Goal: Information Seeking & Learning: Find specific fact

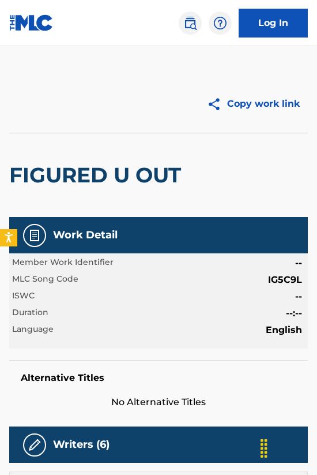
click at [190, 25] on img at bounding box center [191, 23] width 14 height 14
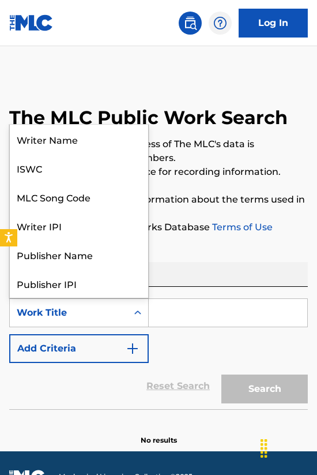
click at [98, 313] on div "Work Title" at bounding box center [69, 313] width 104 height 14
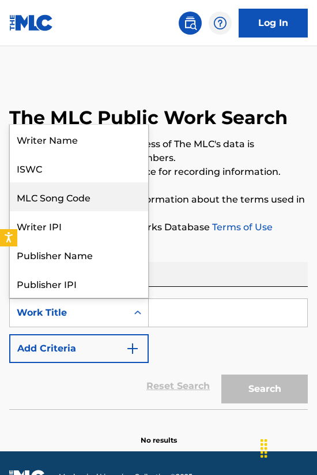
click at [84, 199] on div "MLC Song Code" at bounding box center [79, 196] width 138 height 29
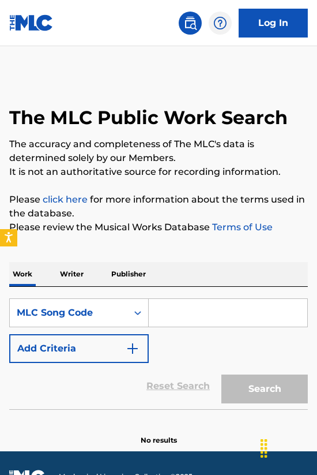
click at [159, 311] on input "Search Form" at bounding box center [228, 313] width 159 height 28
paste input "PF3I9C"
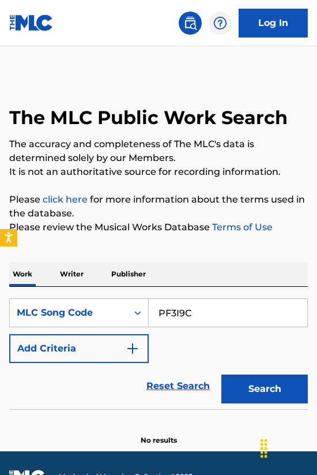
type input "PF3I9C"
click at [270, 385] on button "Search" at bounding box center [265, 389] width 87 height 29
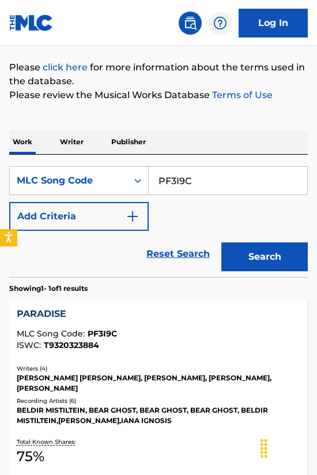
scroll to position [252, 0]
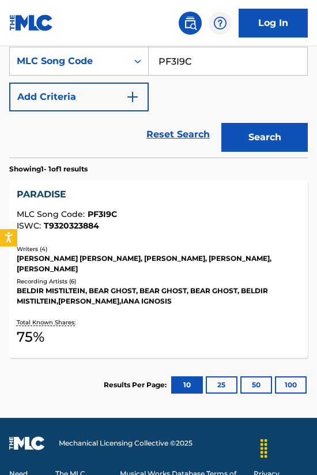
click at [174, 277] on div "Recording Artists ( 6 )" at bounding box center [159, 281] width 284 height 9
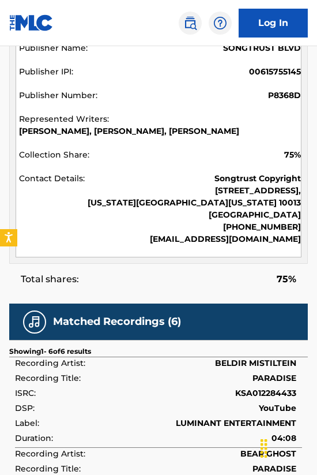
scroll to position [862, 0]
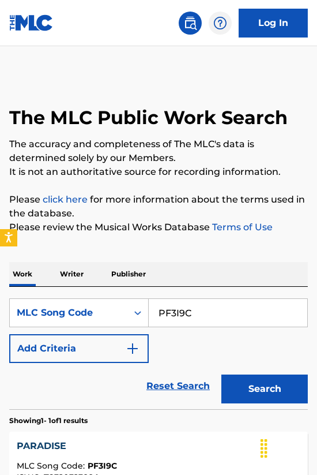
drag, startPoint x: 211, startPoint y: 319, endPoint x: 154, endPoint y: 320, distance: 57.1
click at [154, 320] on input "PF3I9C" at bounding box center [228, 313] width 159 height 28
click at [156, 316] on input "PF3I9C" at bounding box center [228, 313] width 159 height 28
drag, startPoint x: 204, startPoint y: 315, endPoint x: 123, endPoint y: 313, distance: 80.2
click at [123, 313] on div "SearchWithCriteria3dc8d010-2ade-429e-85fa-5bd8fa846fdc MLC Song Code PF3I9C" at bounding box center [158, 312] width 299 height 29
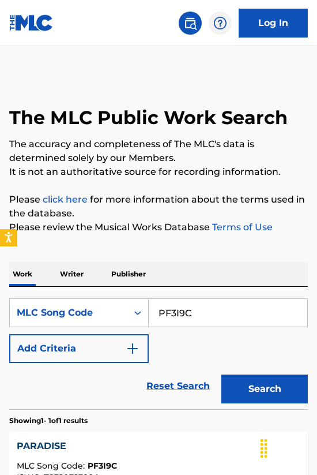
paste input "0LGL"
type input "PF0LGL"
click at [262, 388] on button "Search" at bounding box center [265, 389] width 87 height 29
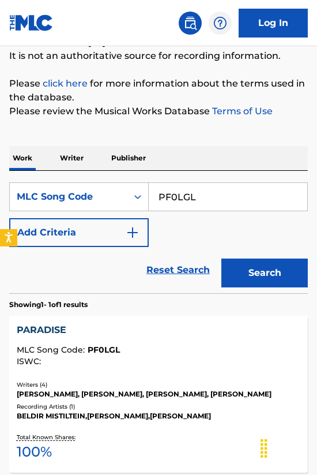
scroll to position [117, 0]
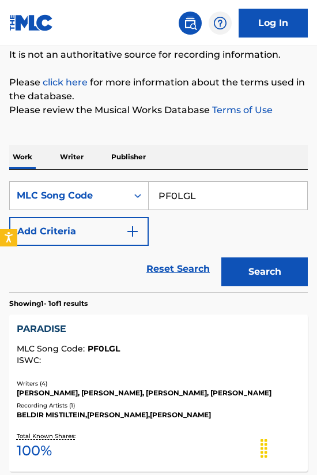
click at [199, 345] on div "MLC Song Code : PF0LGL" at bounding box center [159, 350] width 284 height 12
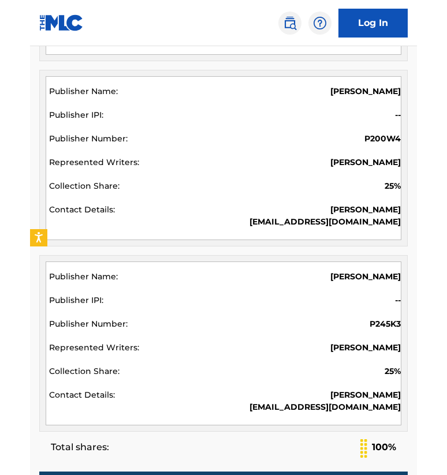
scroll to position [1027, 0]
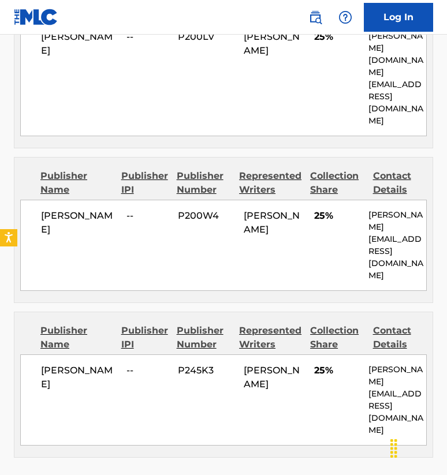
click at [317, 20] on link "Log In" at bounding box center [398, 17] width 69 height 29
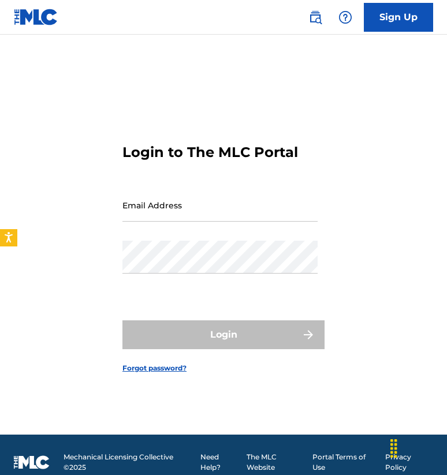
click at [203, 205] on input "Email Address" at bounding box center [219, 205] width 195 height 33
type input "[EMAIL_ADDRESS][DOMAIN_NAME]"
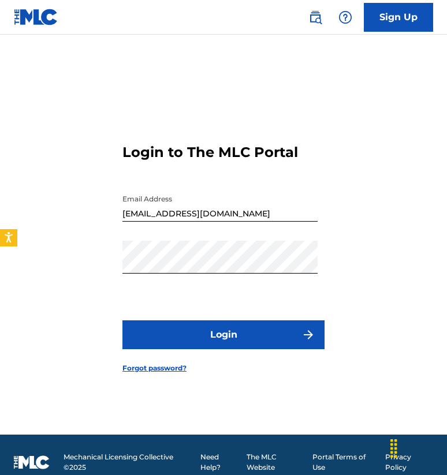
click at [199, 331] on button "Login" at bounding box center [223, 334] width 202 height 29
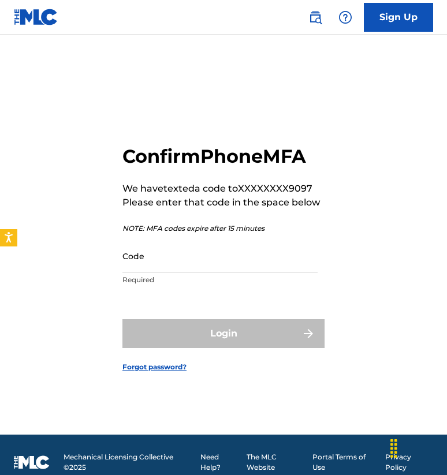
click at [178, 258] on input "Code" at bounding box center [219, 255] width 195 height 33
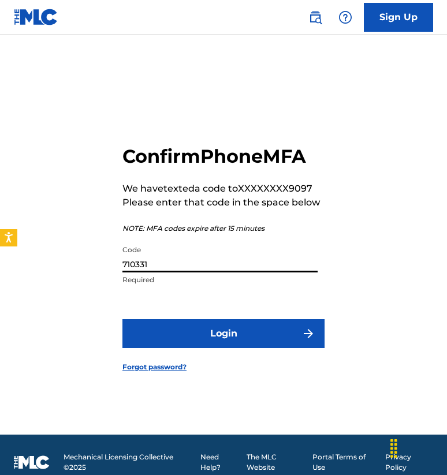
type input "710331"
click at [160, 330] on button "Login" at bounding box center [223, 333] width 202 height 29
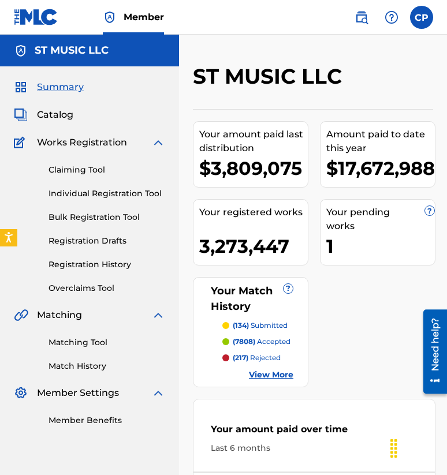
click at [317, 17] on img at bounding box center [361, 17] width 14 height 14
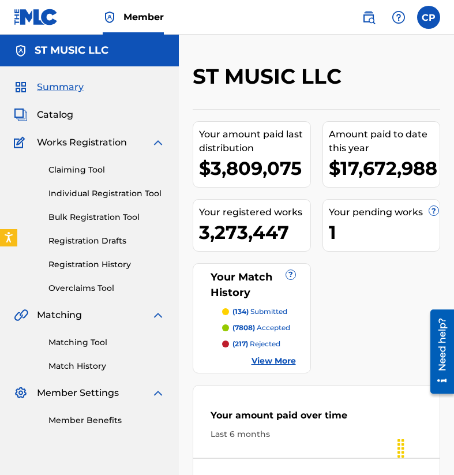
click at [45, 118] on span "Catalog" at bounding box center [55, 115] width 36 height 14
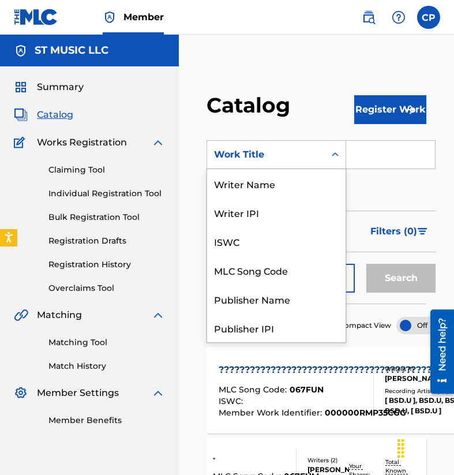
click at [269, 158] on div "Work Title" at bounding box center [266, 155] width 104 height 14
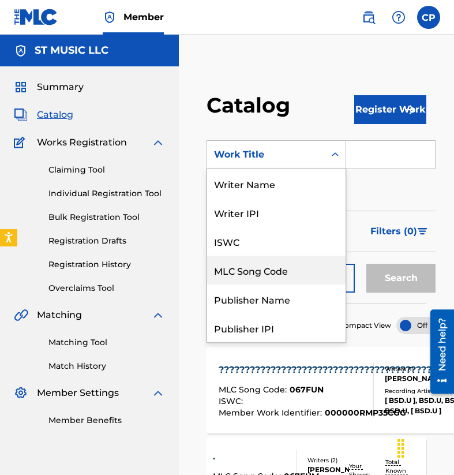
click at [274, 271] on div "MLC Song Code" at bounding box center [276, 270] width 138 height 29
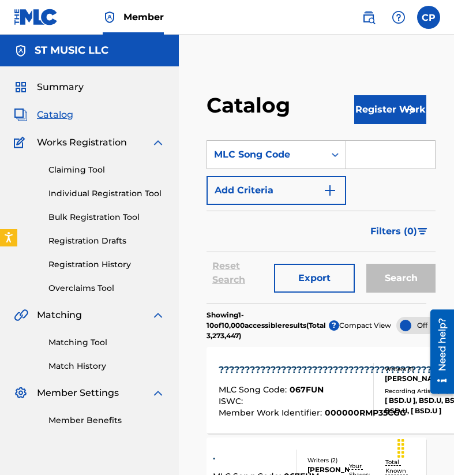
click at [317, 160] on input "Search Form" at bounding box center [390, 155] width 89 height 28
paste input "PF0LGL"
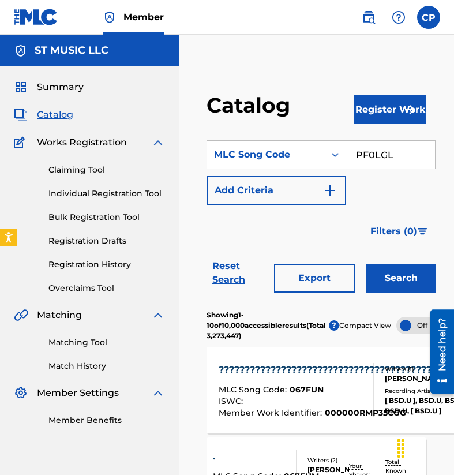
click at [317, 274] on button "Search" at bounding box center [400, 278] width 69 height 29
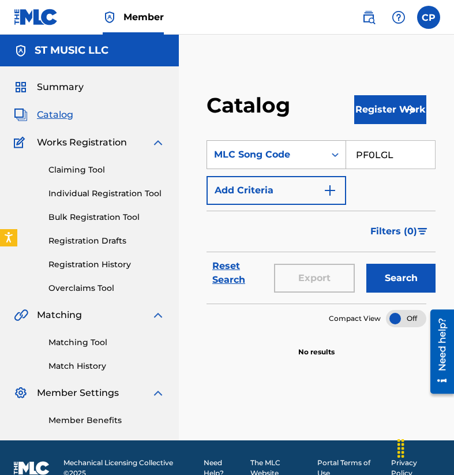
drag, startPoint x: 406, startPoint y: 156, endPoint x: 304, endPoint y: 154, distance: 101.6
click at [304, 154] on div "SearchWithCriteriafb9a6bb8-d797-417a-b7f3-3100630a351d MLC Song Code PF0LGL" at bounding box center [321, 154] width 229 height 29
paste input "3I9C"
type input "PF3I9C"
click at [317, 277] on button "Search" at bounding box center [400, 278] width 69 height 29
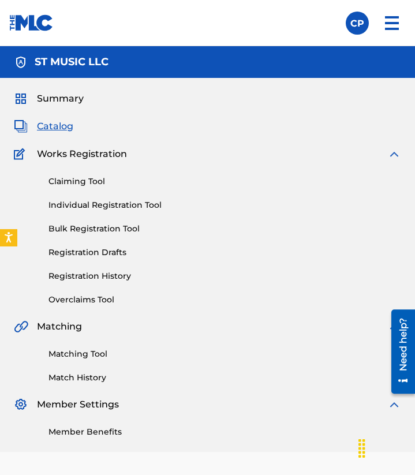
click at [0, 0] on img at bounding box center [0, 0] width 0 height 0
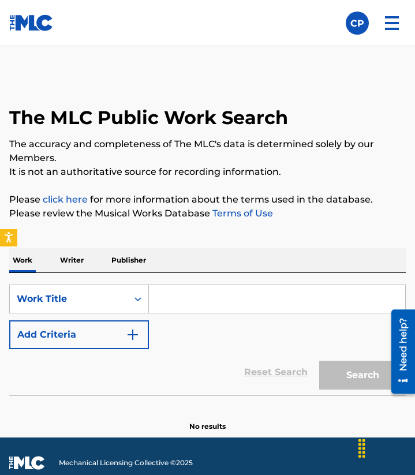
click at [203, 285] on input "Search Form" at bounding box center [277, 299] width 256 height 28
type input "v"
paste input "DA39SD"
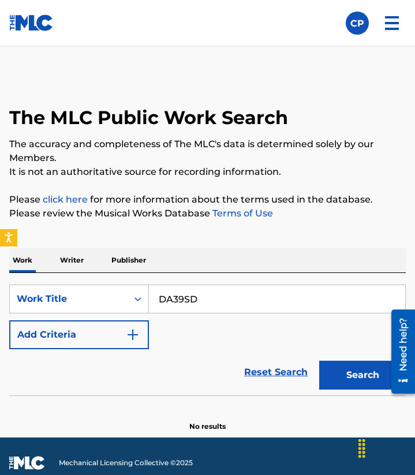
type input "DA39SD"
click at [317, 361] on button "Search" at bounding box center [362, 375] width 87 height 29
click at [98, 292] on div "Work Title" at bounding box center [69, 299] width 104 height 14
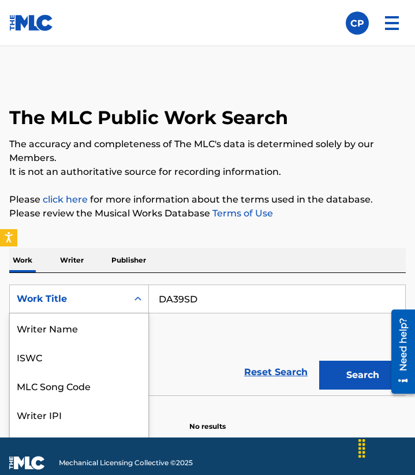
scroll to position [58, 0]
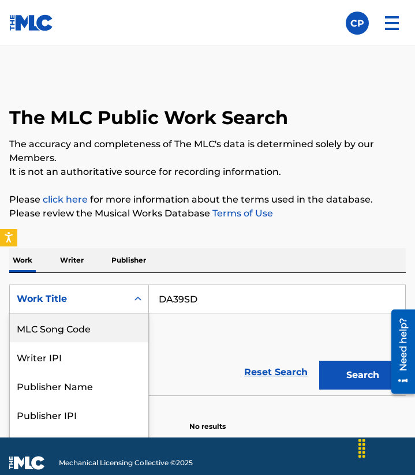
click at [91, 314] on div "MLC Song Code" at bounding box center [79, 327] width 138 height 29
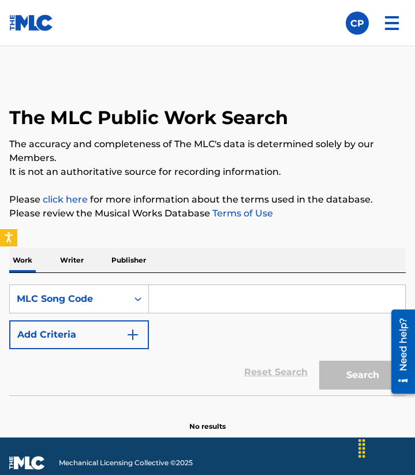
click at [218, 285] on input "Search Form" at bounding box center [277, 299] width 256 height 28
paste input "DA39SD"
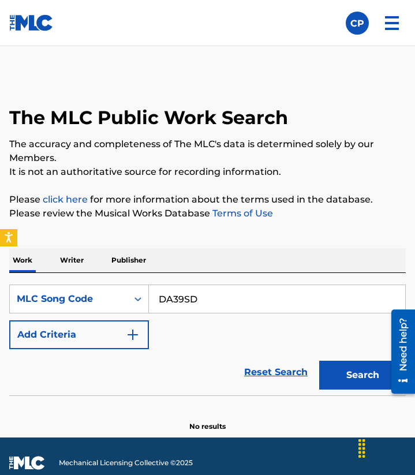
type input "DA39SD"
click at [317, 361] on button "Search" at bounding box center [362, 375] width 87 height 29
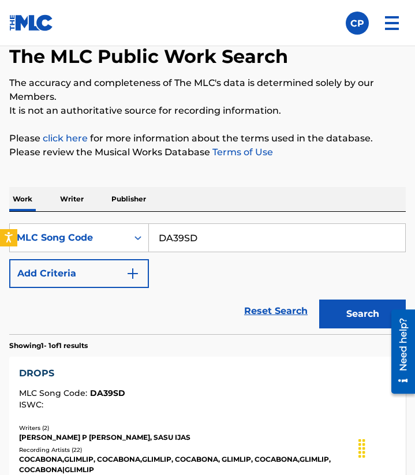
scroll to position [115, 0]
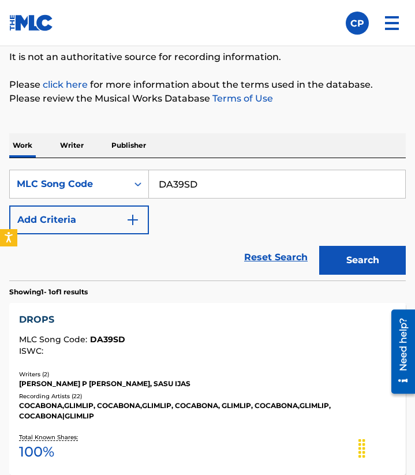
click at [264, 351] on div "DROPS MLC Song Code : DA39SD ISWC : Writers ( 2 ) [PERSON_NAME] P [PERSON_NAME]…" at bounding box center [207, 389] width 396 height 172
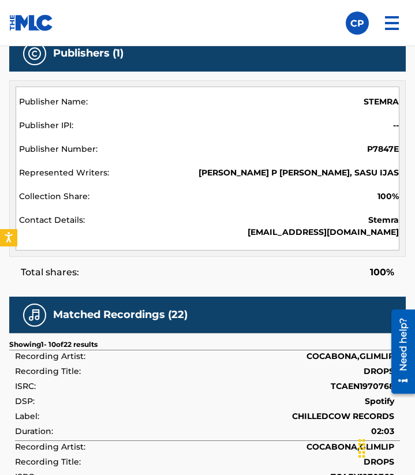
scroll to position [563, 0]
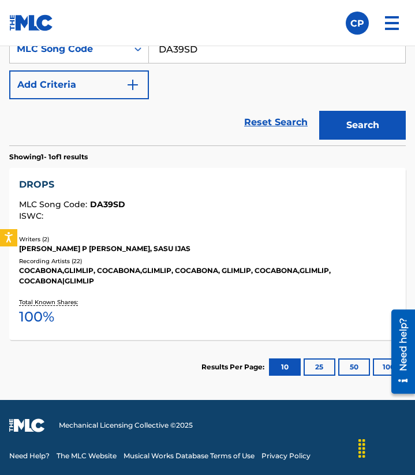
scroll to position [125, 0]
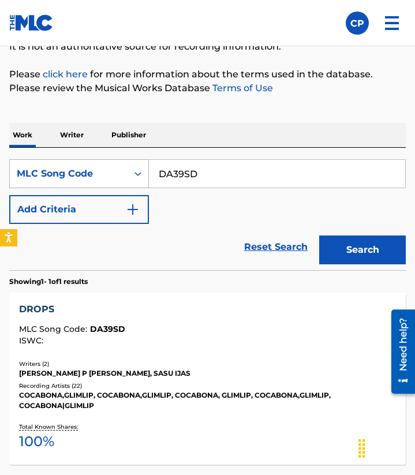
drag, startPoint x: 212, startPoint y: 153, endPoint x: 114, endPoint y: 154, distance: 97.5
click at [114, 159] on div "SearchWithCriteria19bd819b-aeb1-4a1c-85f0-6b5142c68119 MLC Song Code DA39SD" at bounding box center [207, 173] width 396 height 29
paste input "R36WV"
type input "DR36WV"
click at [317, 235] on button "Search" at bounding box center [362, 249] width 87 height 29
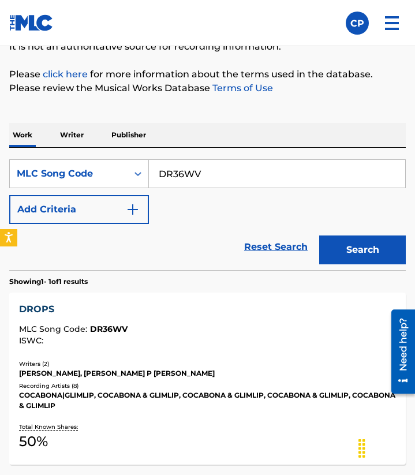
click at [278, 420] on div "Total Known Shares: 50 %" at bounding box center [207, 437] width 377 height 35
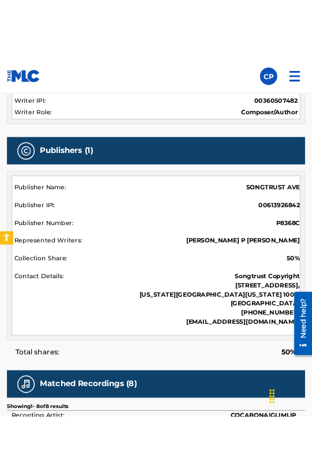
scroll to position [594, 0]
